Goal: Transaction & Acquisition: Purchase product/service

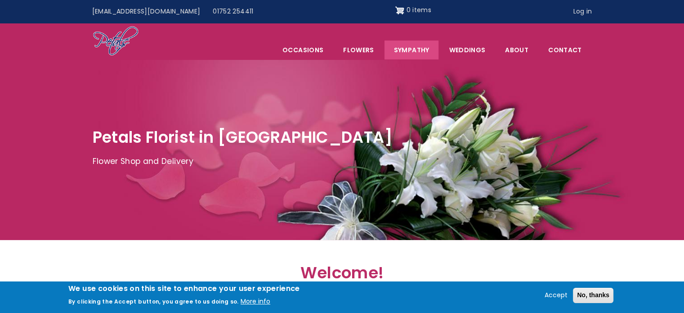
click at [418, 49] on link "Sympathy" at bounding box center [412, 49] width 54 height 19
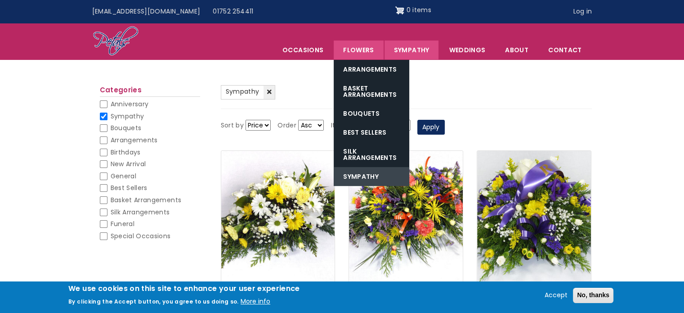
click at [358, 173] on link "Sympathy" at bounding box center [372, 176] width 76 height 19
click at [351, 50] on link "Flowers" at bounding box center [358, 49] width 49 height 19
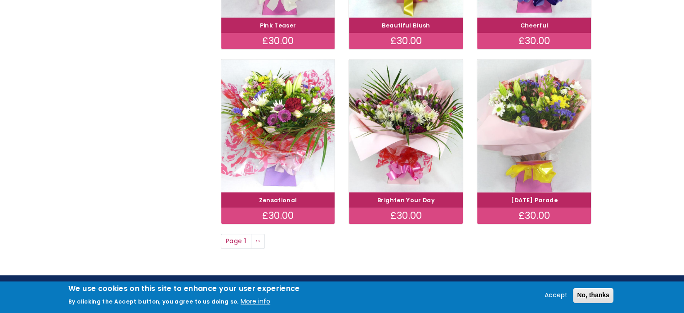
scroll to position [748, 0]
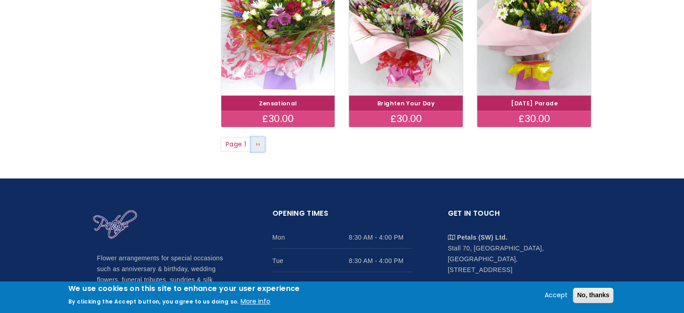
click at [264, 148] on link "Next page ››" at bounding box center [258, 144] width 14 height 15
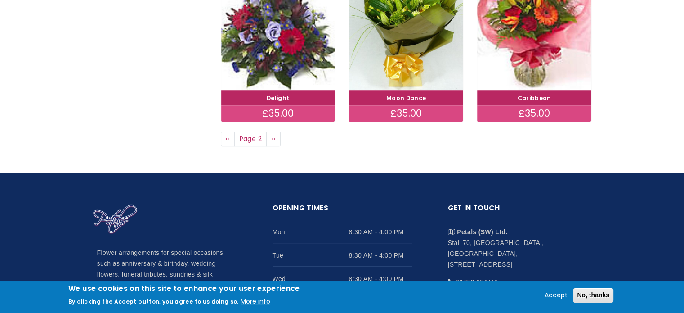
scroll to position [729, 0]
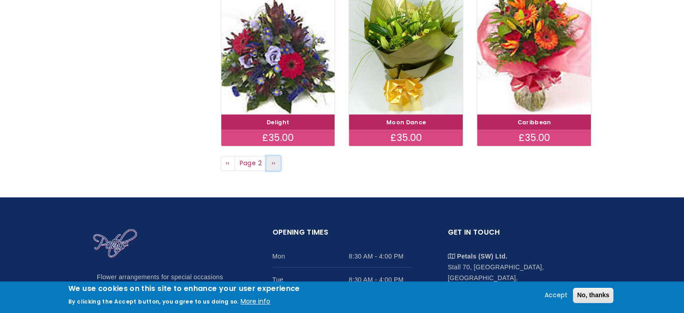
click at [268, 157] on link "Next page ››" at bounding box center [273, 163] width 14 height 15
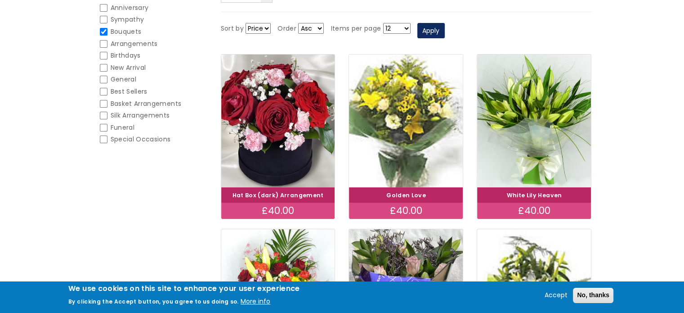
scroll to position [130, 0]
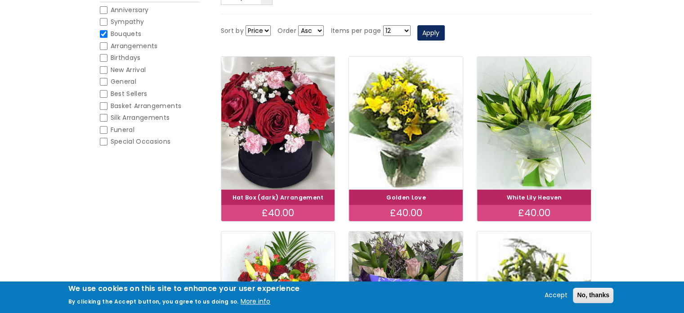
click at [534, 195] on link "White Lily Heaven" at bounding box center [534, 197] width 55 height 8
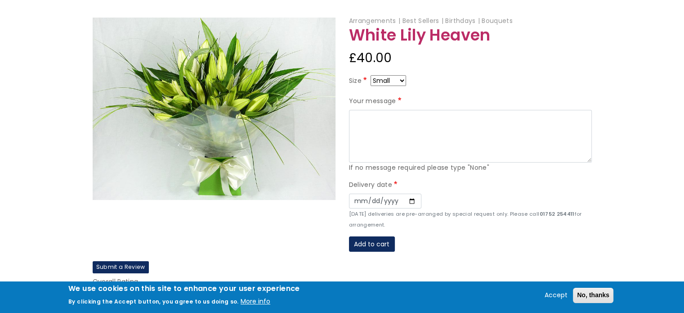
scroll to position [56, 0]
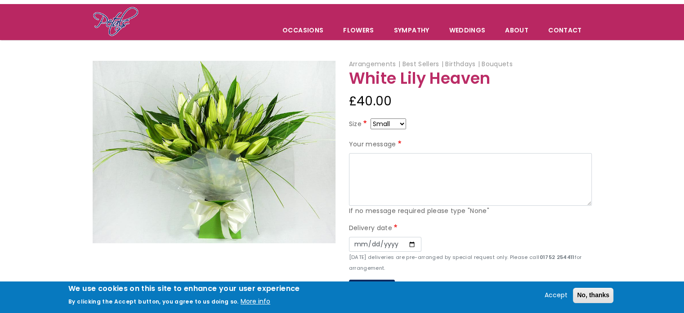
click at [405, 124] on select "Small Medium Large" at bounding box center [389, 123] width 36 height 11
select select "9"
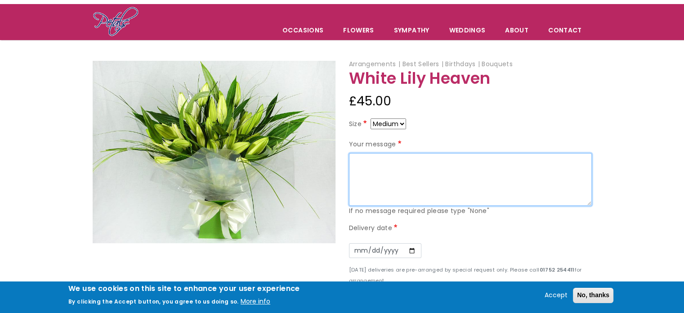
click at [373, 166] on textarea "Your message" at bounding box center [470, 179] width 243 height 53
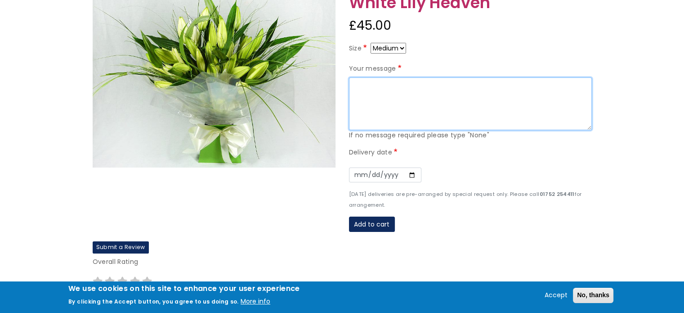
scroll to position [129, 0]
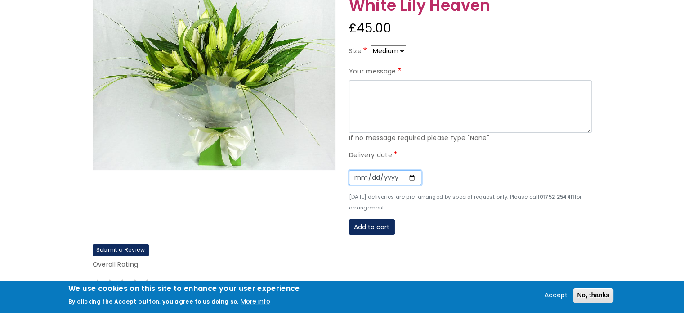
click at [412, 176] on input "Date" at bounding box center [385, 177] width 72 height 15
type input "2025-09-08"
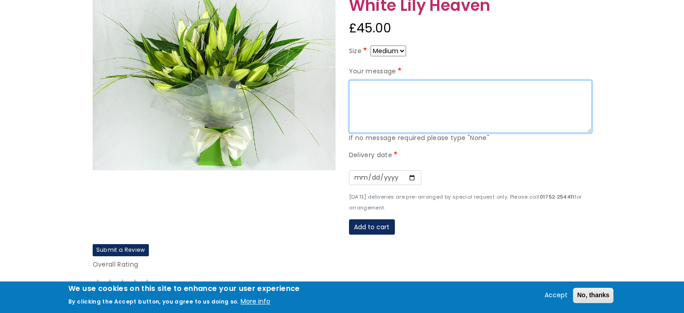
click at [383, 111] on textarea "Your message" at bounding box center [470, 106] width 243 height 53
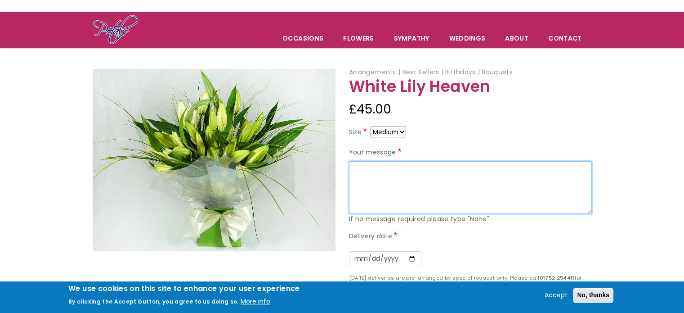
scroll to position [47, 0]
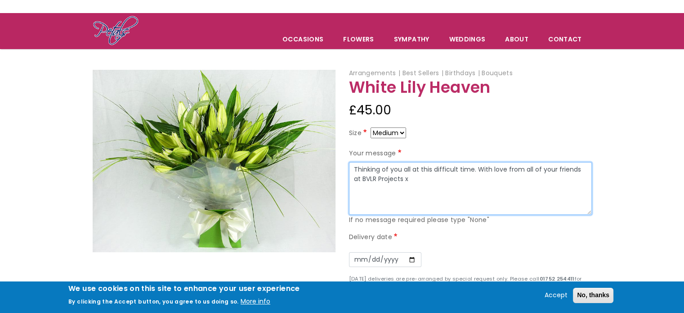
drag, startPoint x: 382, startPoint y: 203, endPoint x: 417, endPoint y: 178, distance: 42.9
click at [417, 178] on textarea "Thinking of you all at this difficult time. With love from all of your friends …" at bounding box center [470, 188] width 243 height 53
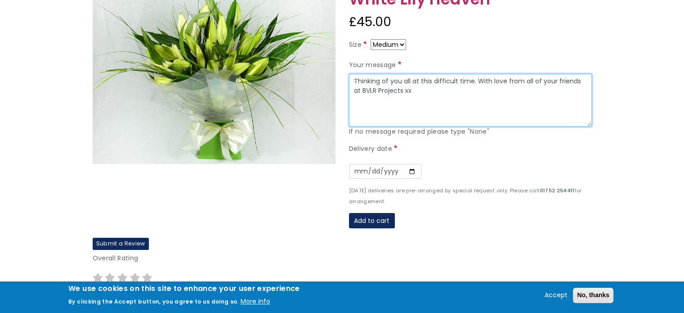
scroll to position [136, 0]
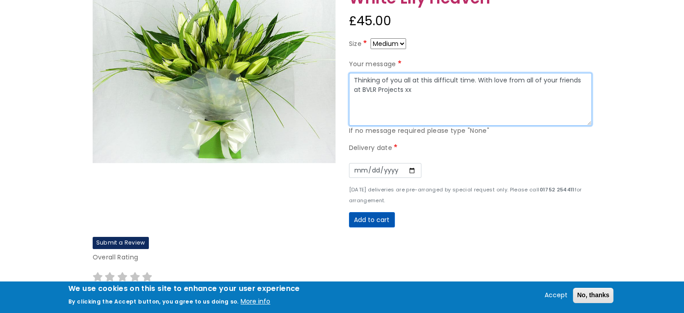
type textarea "Thinking of you all at this difficult time. With love from all of your friends …"
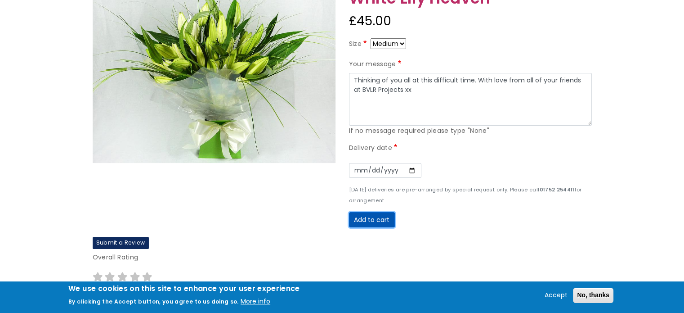
click at [372, 218] on button "Add to cart" at bounding box center [372, 219] width 46 height 15
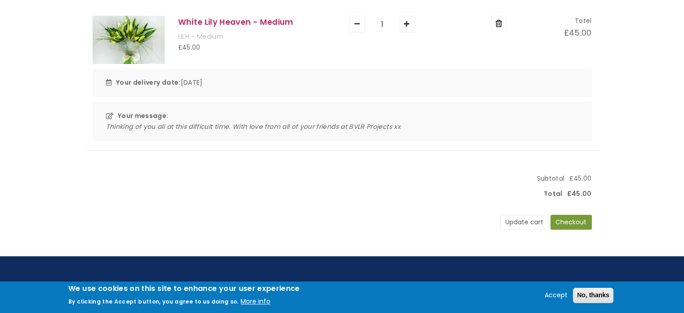
scroll to position [154, 0]
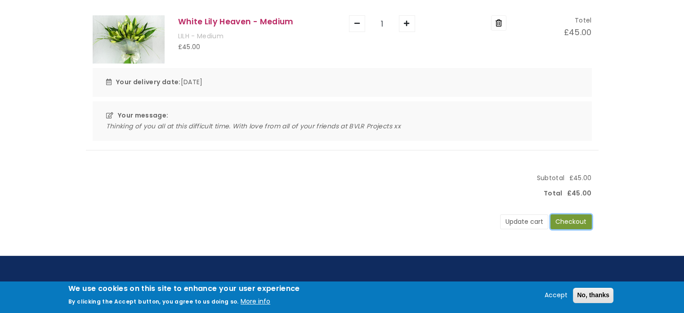
click at [570, 225] on button "Checkout" at bounding box center [571, 221] width 41 height 15
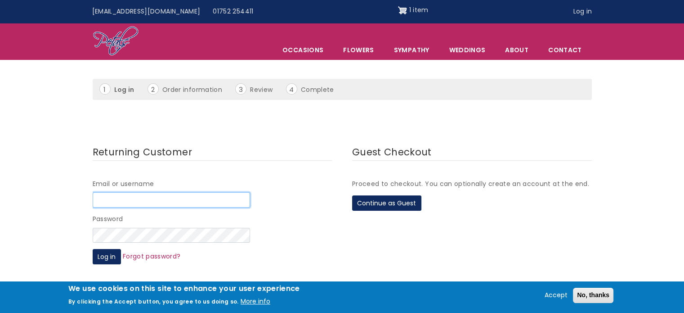
click at [139, 197] on input "Email or username" at bounding box center [171, 199] width 157 height 15
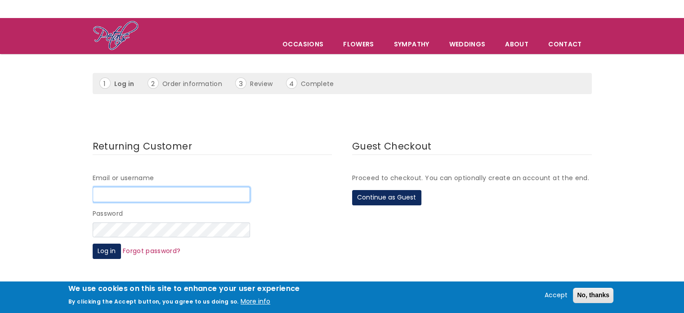
scroll to position [42, 0]
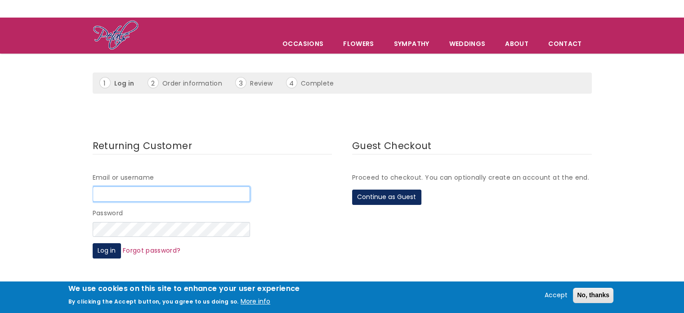
click at [143, 193] on input "Email or username" at bounding box center [171, 193] width 157 height 15
type input "josh.baverstock@bvlrprojects.com"
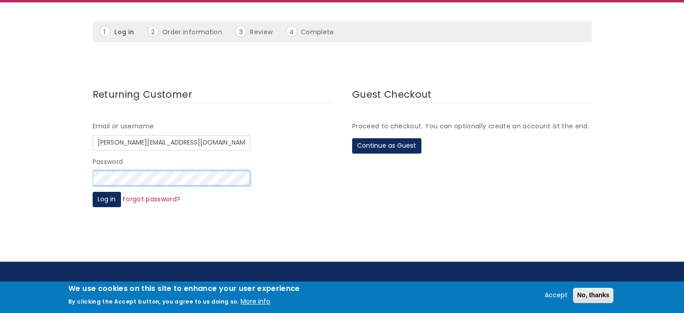
scroll to position [95, 0]
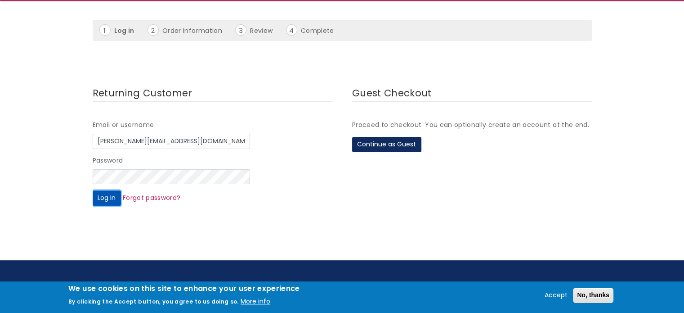
drag, startPoint x: 100, startPoint y: 197, endPoint x: 344, endPoint y: 154, distance: 247.5
click at [344, 154] on div "Returning Customer Email or username josh.baverstock@bvlrprojects.com Password …" at bounding box center [342, 150] width 499 height 142
click at [377, 139] on button "Continue as Guest" at bounding box center [386, 144] width 69 height 15
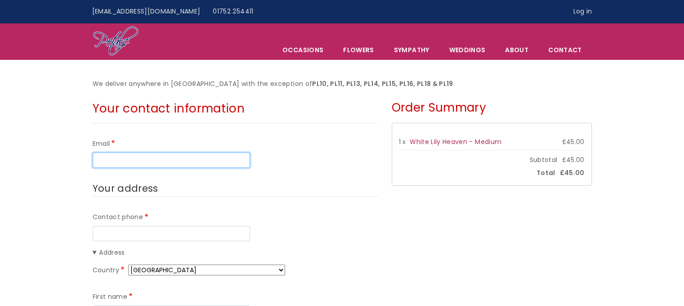
click at [140, 156] on input "Email" at bounding box center [171, 160] width 157 height 15
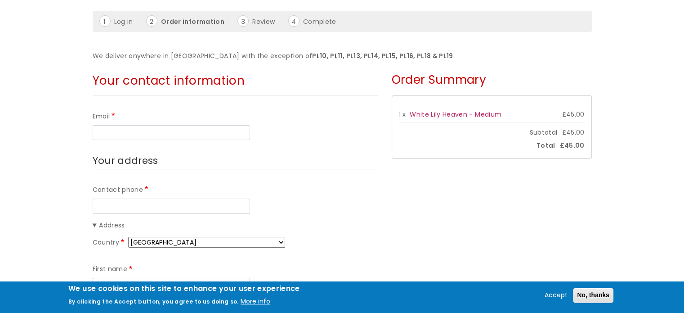
scroll to position [104, 0]
click at [109, 130] on input "Email" at bounding box center [171, 132] width 157 height 15
type input "[PERSON_NAME][EMAIL_ADDRESS][DOMAIN_NAME]"
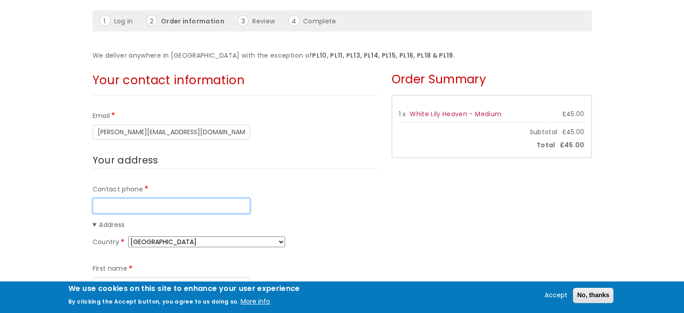
type input "07598455283"
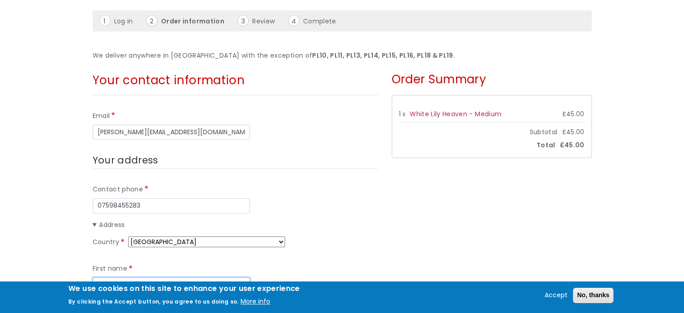
type input "[PERSON_NAME]"
type input "Baverstock"
type input "[PERSON_NAME] House"
type input "Kennford"
type input "EX6 7TW"
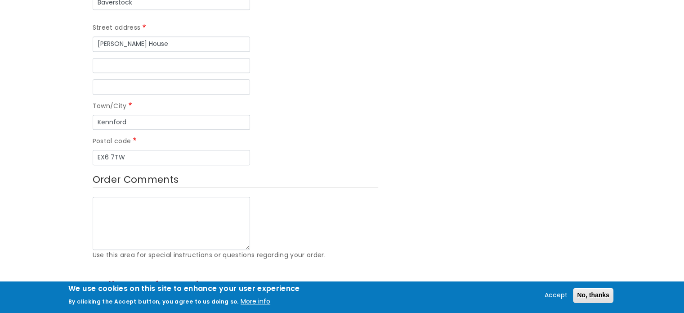
scroll to position [443, 0]
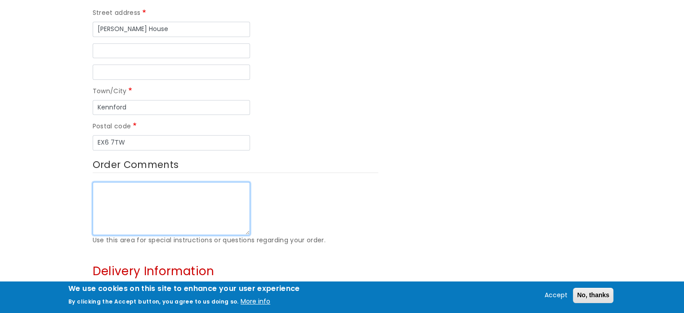
click at [157, 182] on textarea "Order Comments" at bounding box center [171, 208] width 157 height 53
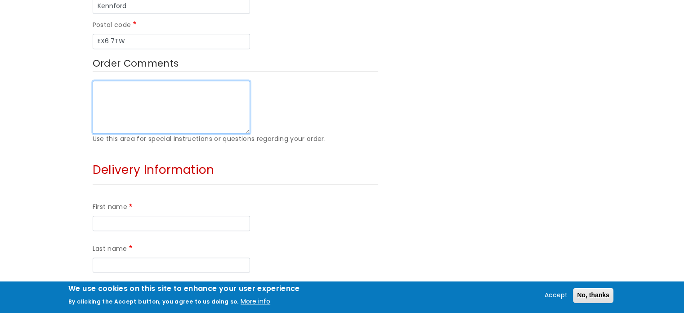
scroll to position [549, 0]
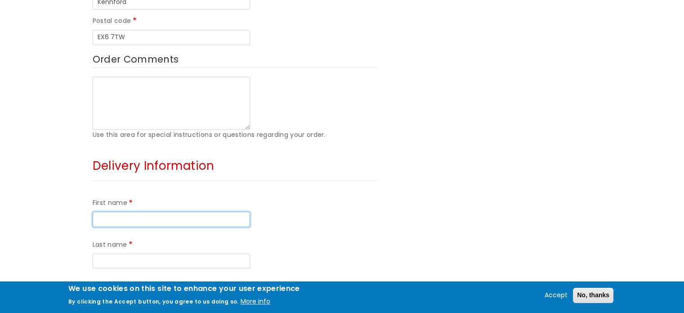
click at [148, 211] on input "First name" at bounding box center [171, 218] width 157 height 15
type input "Jack"
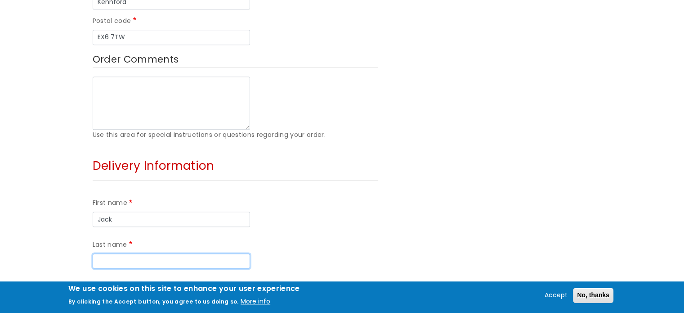
click at [229, 253] on input "Last name" at bounding box center [171, 260] width 157 height 15
type input "[PERSON_NAME]"
click at [152, 295] on input "Company" at bounding box center [171, 302] width 157 height 15
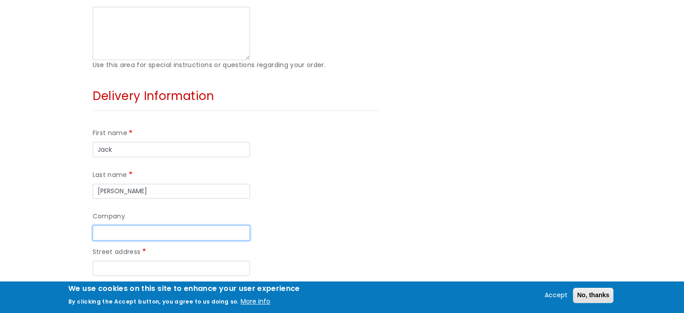
scroll to position [621, 0]
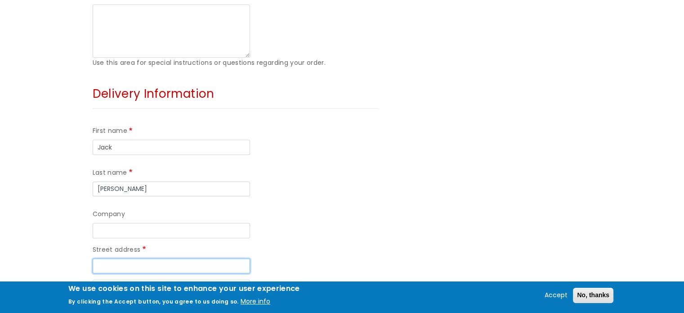
click at [117, 258] on input "Street address" at bounding box center [171, 265] width 157 height 15
type input "[STREET_ADDRESS]"
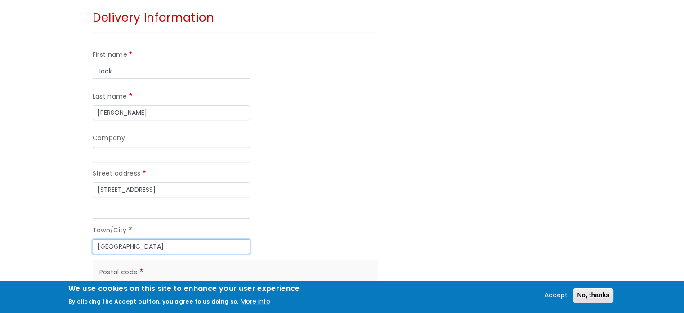
scroll to position [700, 0]
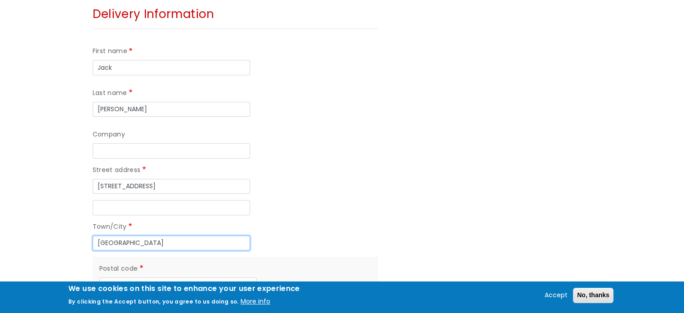
type input "[GEOGRAPHIC_DATA]"
click at [136, 277] on input "Postal code" at bounding box center [177, 284] width 157 height 15
type input "PL5 2PQ"
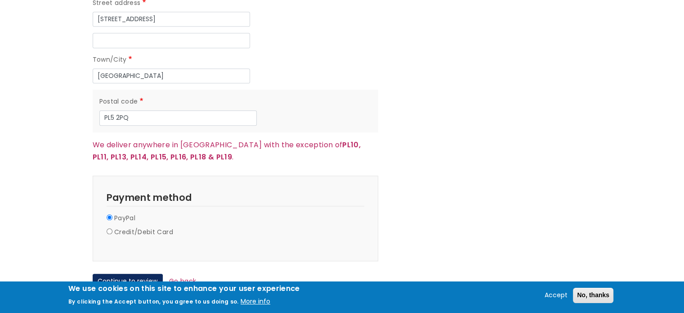
scroll to position [872, 0]
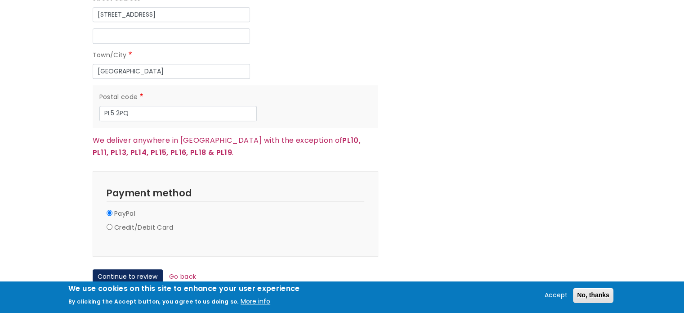
click at [128, 222] on label "Credit/Debit Card" at bounding box center [143, 227] width 59 height 11
click at [112, 224] on input "Credit/Debit Card" at bounding box center [110, 227] width 6 height 6
radio input "true"
click at [132, 269] on button "Continue to review" at bounding box center [128, 276] width 70 height 15
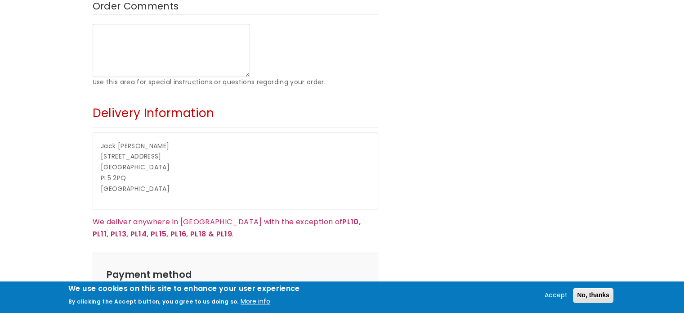
scroll to position [713, 0]
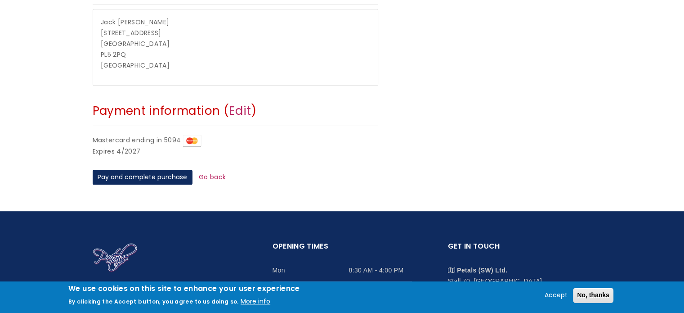
scroll to position [359, 0]
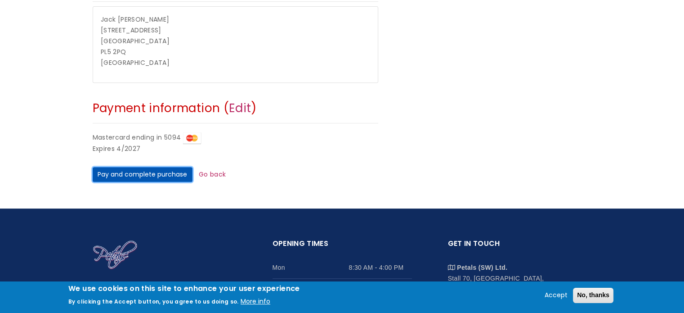
click at [145, 171] on button "Pay and complete purchase" at bounding box center [143, 174] width 100 height 15
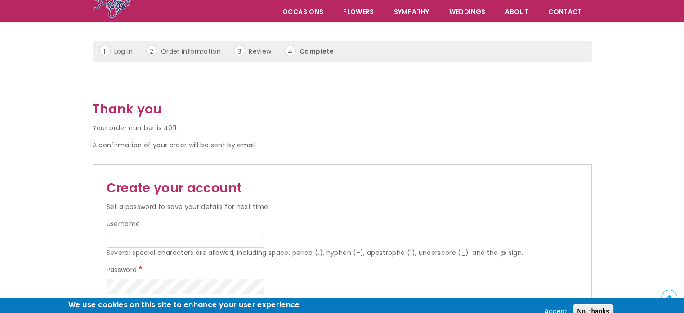
scroll to position [75, 0]
